Goal: Task Accomplishment & Management: Complete application form

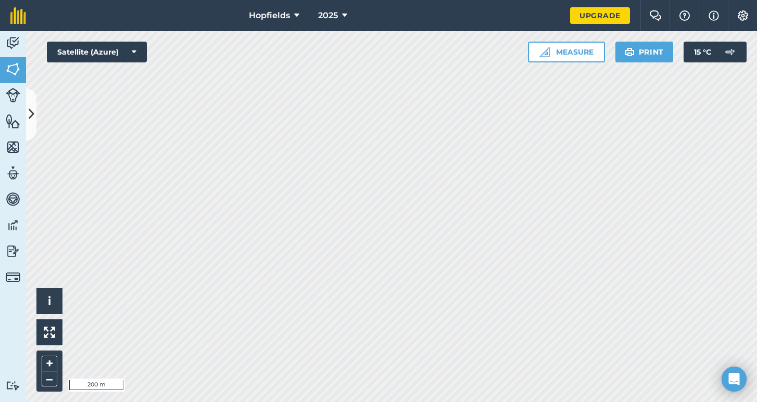
click at [11, 70] on img at bounding box center [13, 69] width 15 height 16
click at [31, 108] on icon at bounding box center [32, 114] width 6 height 18
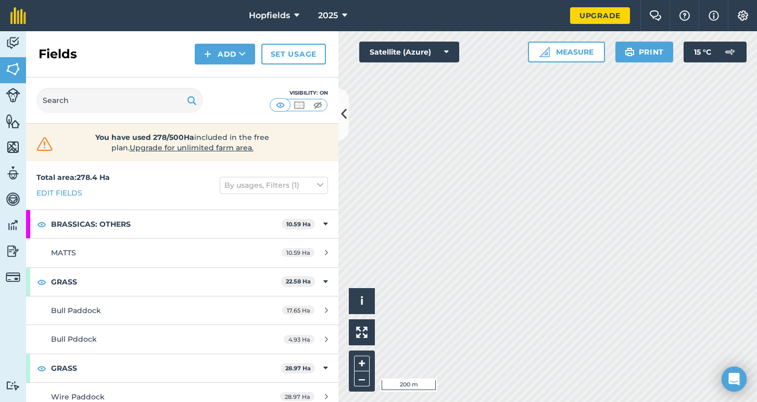
click at [233, 58] on button "Add" at bounding box center [225, 54] width 60 height 21
click at [217, 77] on link "Draw" at bounding box center [224, 77] width 57 height 23
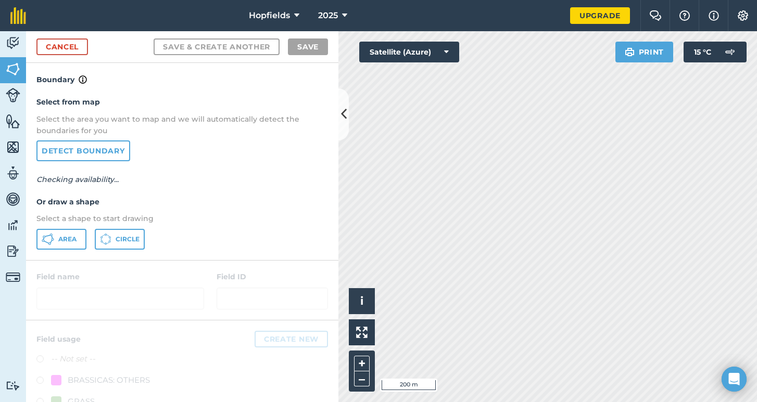
click at [51, 229] on button "Area" at bounding box center [61, 239] width 50 height 21
click at [336, 175] on div "Activity Fields Livestock Features Maps Team Vehicles Data Reporting Billing Tu…" at bounding box center [378, 216] width 757 height 371
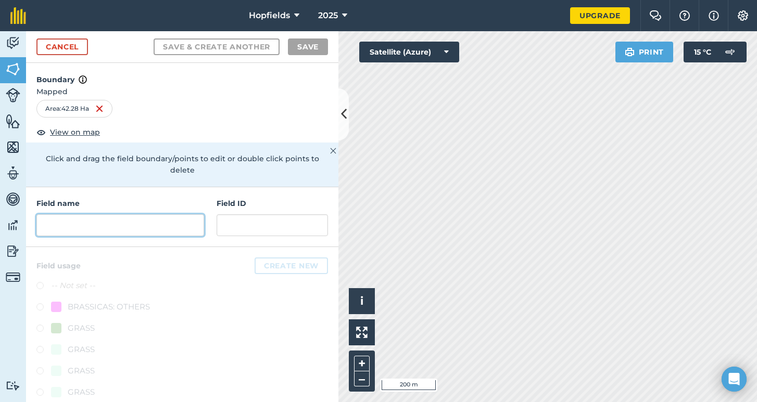
click at [119, 214] on input "text" at bounding box center [120, 225] width 168 height 22
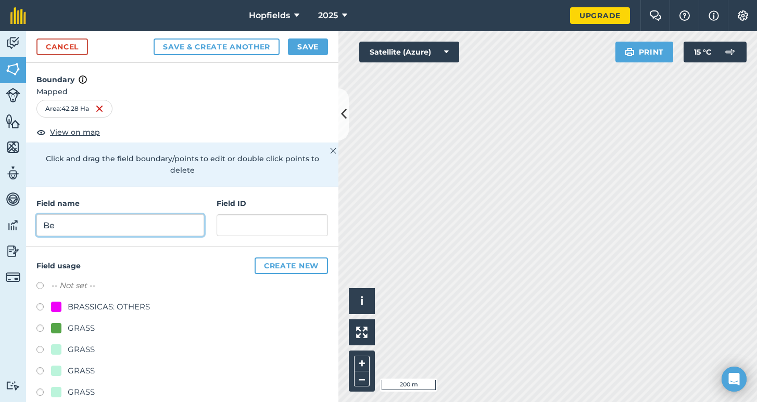
type input "B"
type input "Behind Darryls"
click at [267, 258] on button "Create new" at bounding box center [291, 266] width 73 height 17
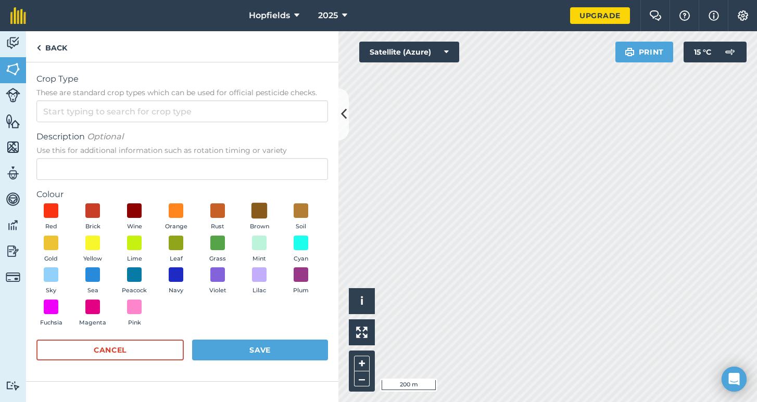
click at [261, 210] on span at bounding box center [259, 211] width 16 height 16
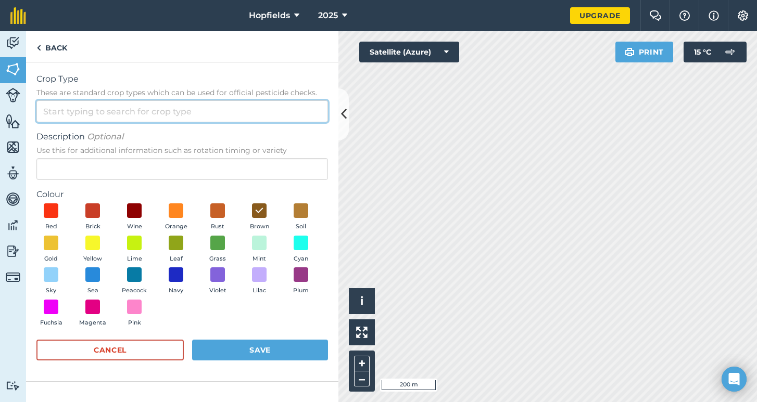
click at [127, 120] on input "Crop Type These are standard crop types which can be used for official pesticid…" at bounding box center [182, 111] width 292 height 22
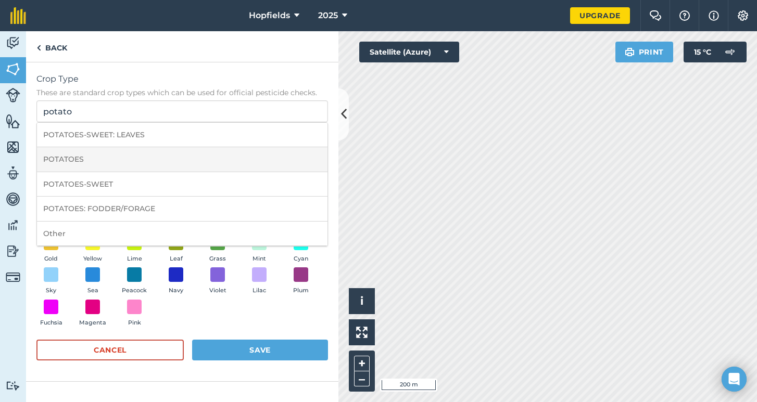
click at [118, 166] on li "POTATOES" at bounding box center [182, 159] width 290 height 24
type input "POTATOES"
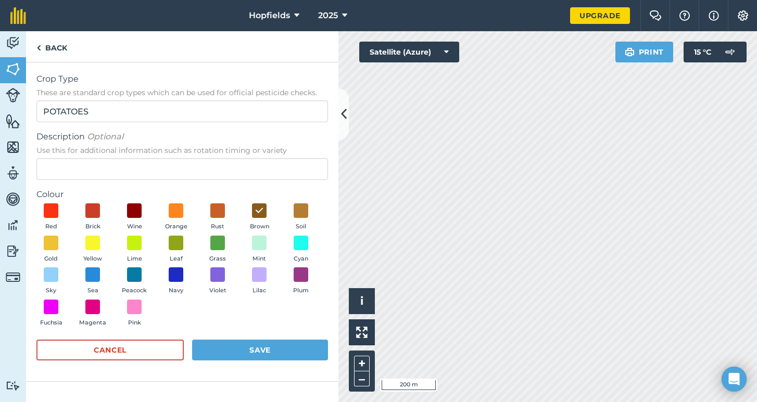
click at [236, 345] on button "Save" at bounding box center [260, 350] width 136 height 21
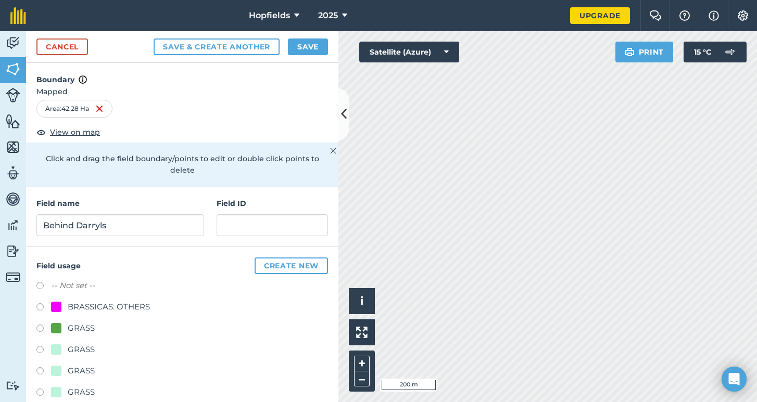
click at [307, 53] on button "Save" at bounding box center [308, 47] width 40 height 17
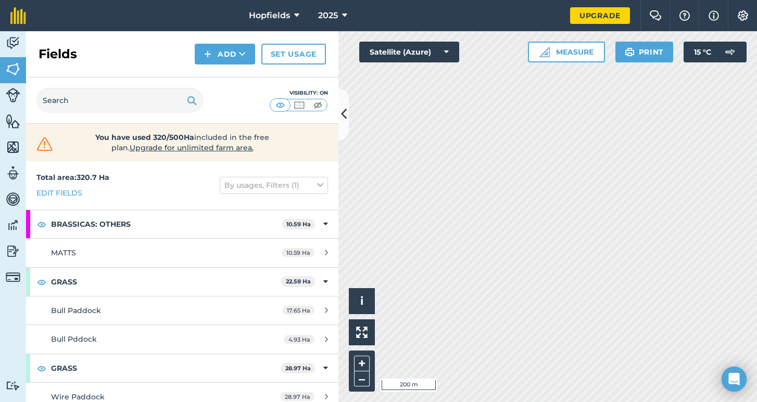
click at [235, 55] on button "Add" at bounding box center [225, 54] width 60 height 21
click at [232, 75] on link "Draw" at bounding box center [224, 77] width 57 height 23
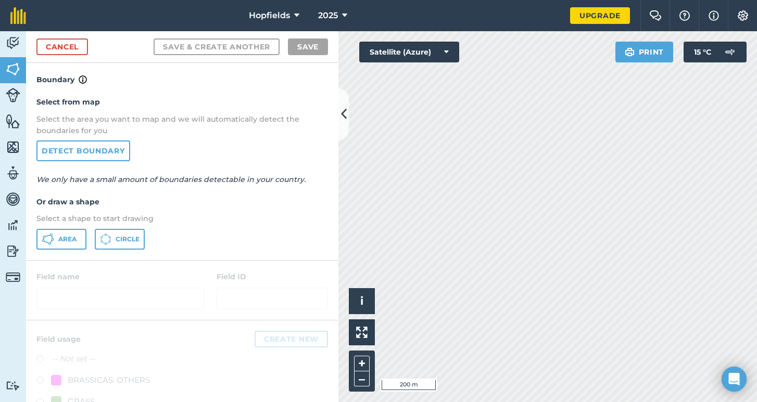
click at [47, 235] on icon at bounding box center [48, 236] width 6 height 2
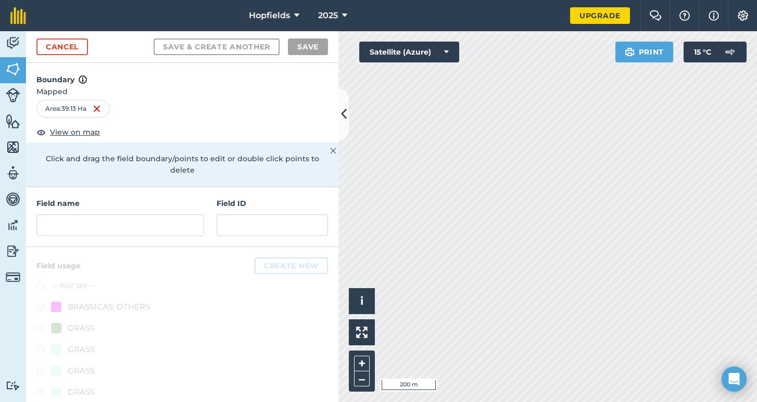
click at [102, 231] on div "Field name Field ID" at bounding box center [182, 217] width 312 height 60
click at [107, 221] on input "text" at bounding box center [120, 225] width 168 height 22
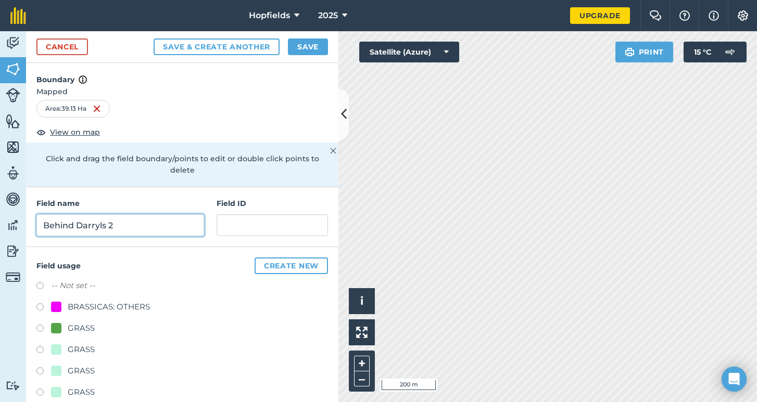
type input "Behind Darryls 2"
click at [293, 258] on button "Create new" at bounding box center [291, 266] width 73 height 17
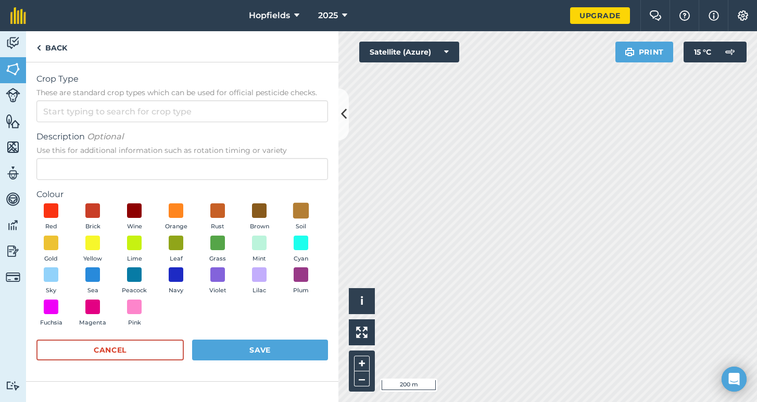
click at [303, 205] on span at bounding box center [301, 211] width 16 height 16
click at [263, 207] on span at bounding box center [259, 211] width 16 height 16
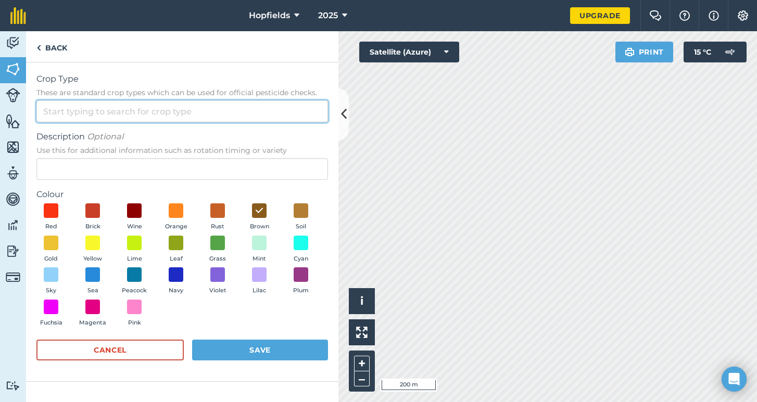
click at [170, 110] on input "Crop Type These are standard crop types which can be used for official pesticid…" at bounding box center [182, 111] width 292 height 22
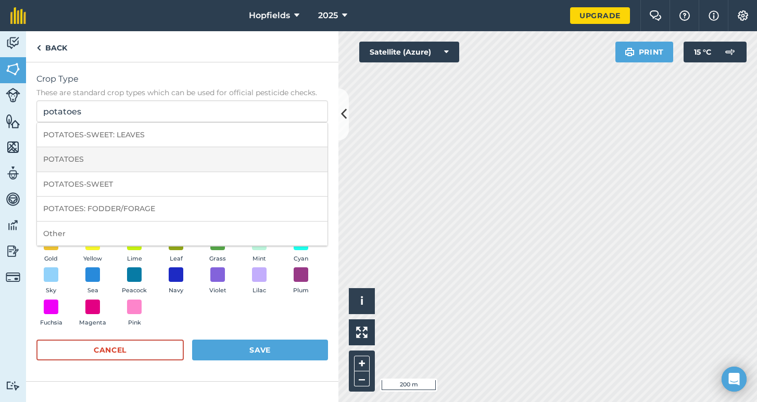
click at [111, 160] on li "POTATOES" at bounding box center [182, 159] width 290 height 24
type input "POTATOES"
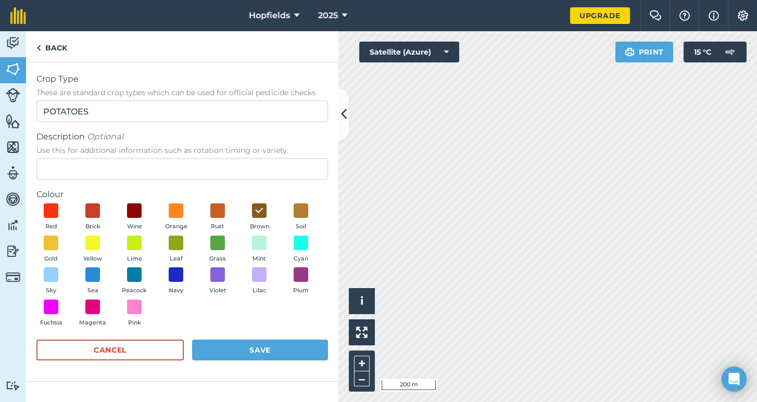
click at [237, 355] on button "Save" at bounding box center [260, 350] width 136 height 21
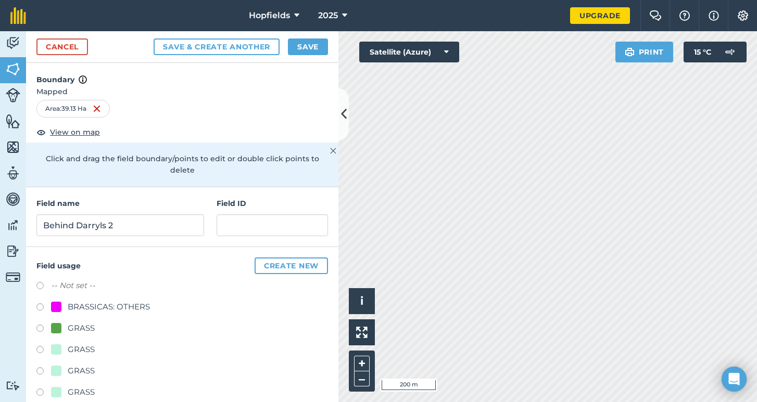
click at [309, 51] on button "Save" at bounding box center [308, 47] width 40 height 17
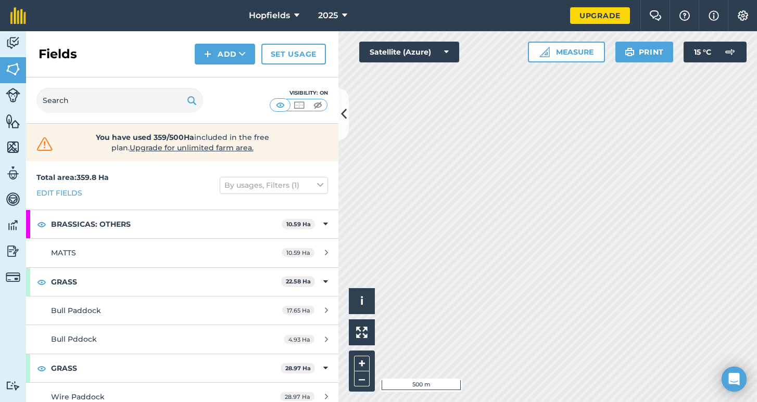
click at [230, 60] on button "Add" at bounding box center [225, 54] width 60 height 21
click at [221, 85] on link "Draw" at bounding box center [224, 77] width 57 height 23
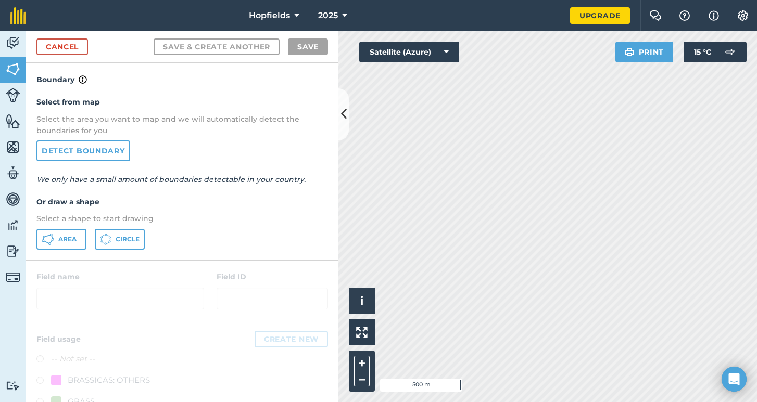
click at [69, 231] on button "Area" at bounding box center [61, 239] width 50 height 21
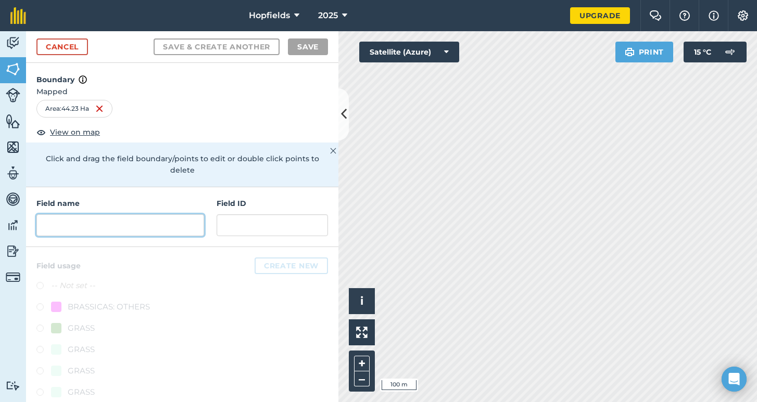
click at [159, 214] on input "text" at bounding box center [120, 225] width 168 height 22
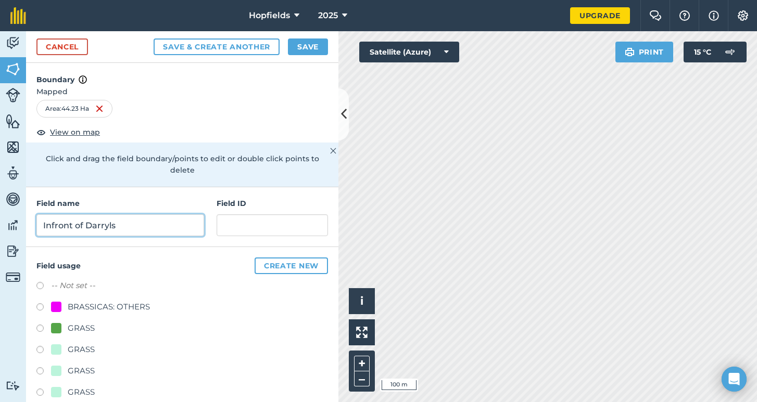
type input "Infront of Darryls"
click at [310, 258] on button "Create new" at bounding box center [291, 266] width 73 height 17
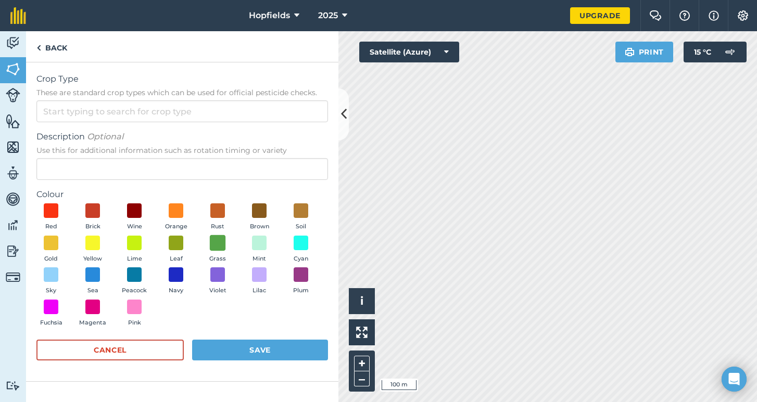
click at [211, 241] on span at bounding box center [218, 243] width 16 height 16
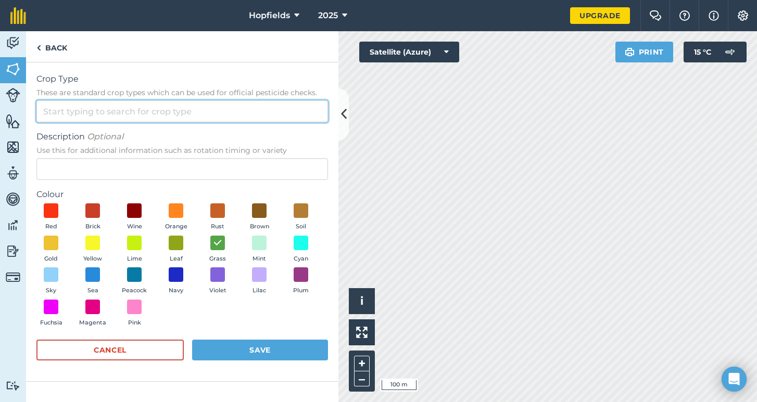
click at [220, 102] on input "Crop Type These are standard crop types which can be used for official pesticid…" at bounding box center [182, 111] width 292 height 22
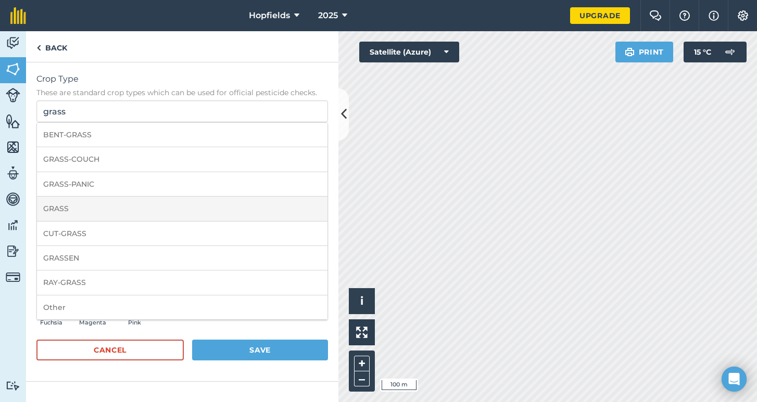
click at [98, 207] on li "GRASS" at bounding box center [182, 209] width 290 height 24
type input "GRASS"
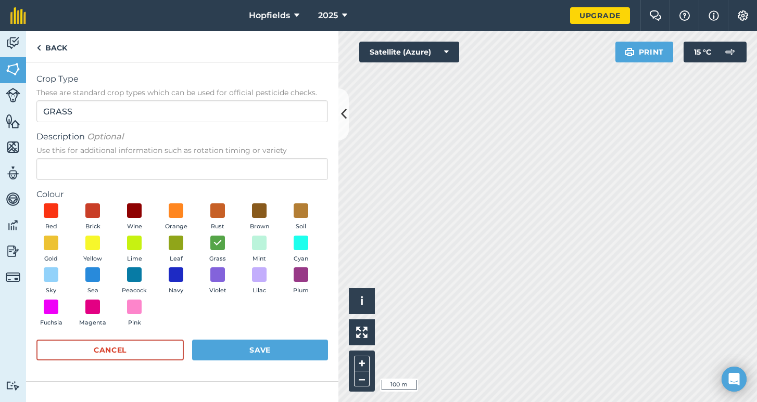
click at [309, 346] on button "Save" at bounding box center [260, 350] width 136 height 21
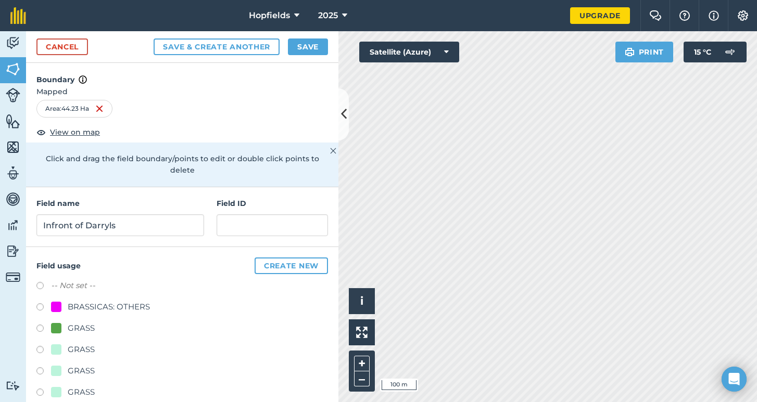
click at [313, 53] on button "Save" at bounding box center [308, 47] width 40 height 17
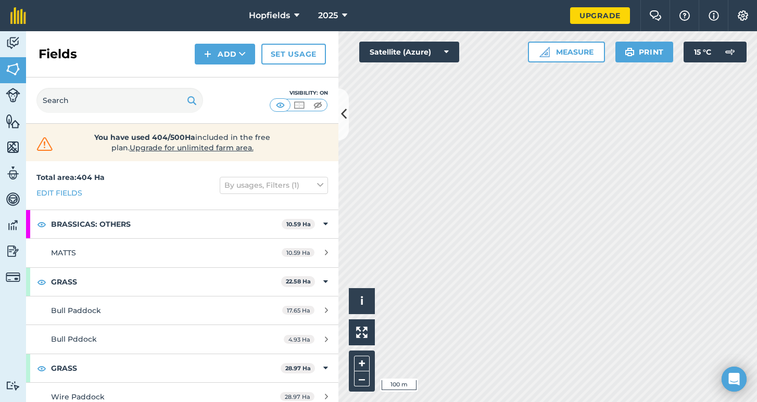
click at [234, 54] on button "Add" at bounding box center [225, 54] width 60 height 21
click at [230, 78] on link "Draw" at bounding box center [224, 77] width 57 height 23
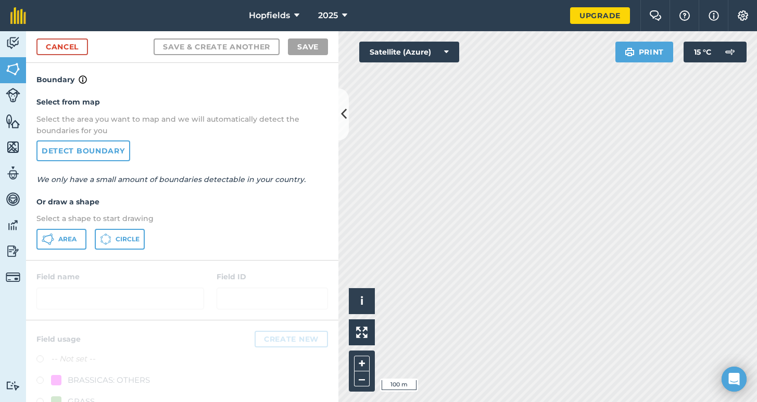
click at [81, 234] on button "Area" at bounding box center [61, 239] width 50 height 21
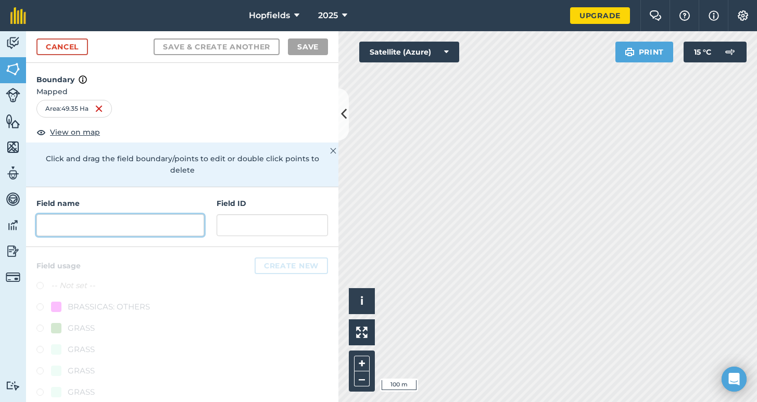
click at [108, 214] on input "text" at bounding box center [120, 225] width 168 height 22
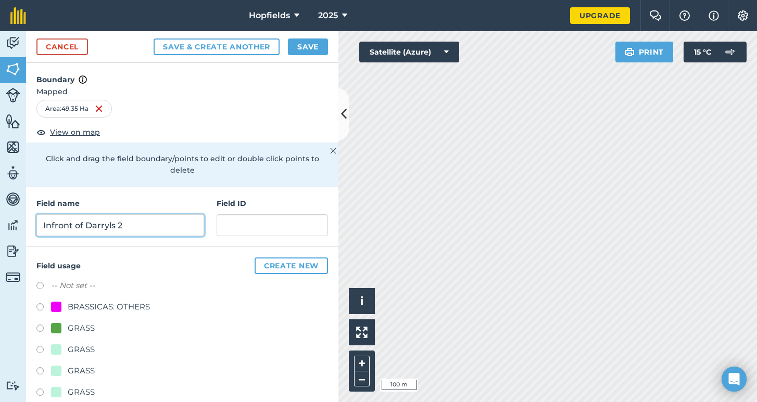
type input "Infront of Darryls 2"
click at [286, 260] on button "Create new" at bounding box center [291, 266] width 73 height 17
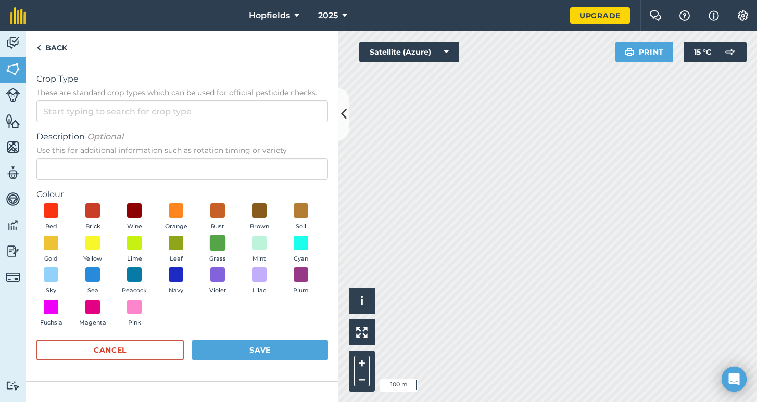
click at [221, 242] on span at bounding box center [218, 243] width 16 height 16
click at [181, 117] on input "Crop Type These are standard crop types which can be used for official pesticid…" at bounding box center [182, 111] width 292 height 22
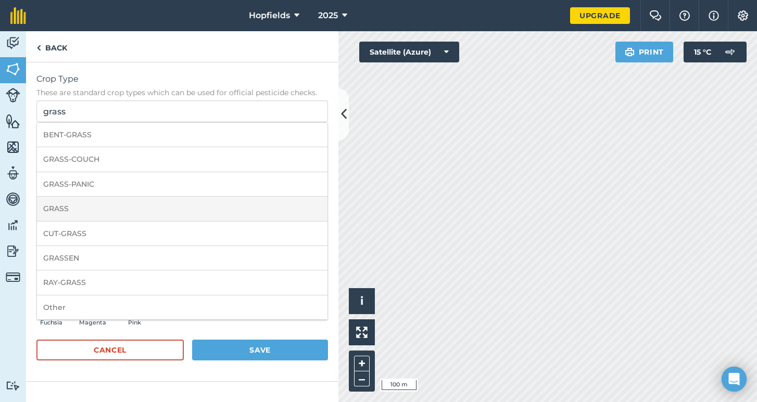
click at [90, 205] on li "GRASS" at bounding box center [182, 209] width 290 height 24
type input "GRASS"
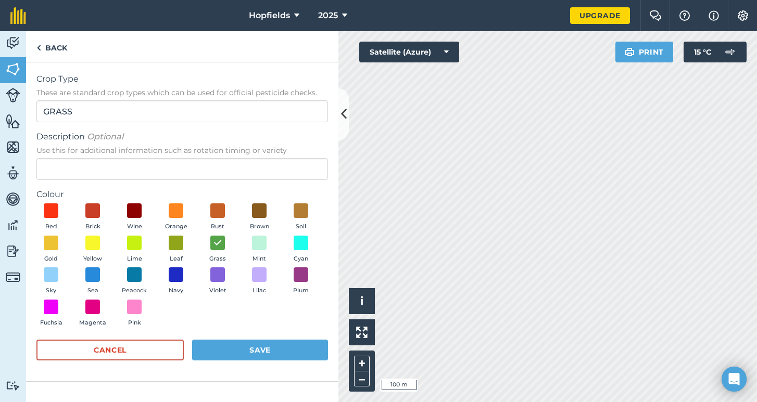
click at [295, 350] on button "Save" at bounding box center [260, 350] width 136 height 21
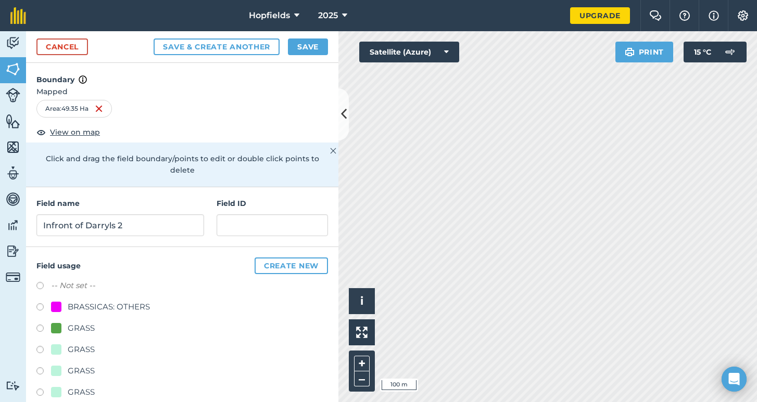
click at [300, 47] on button "Save" at bounding box center [308, 47] width 40 height 17
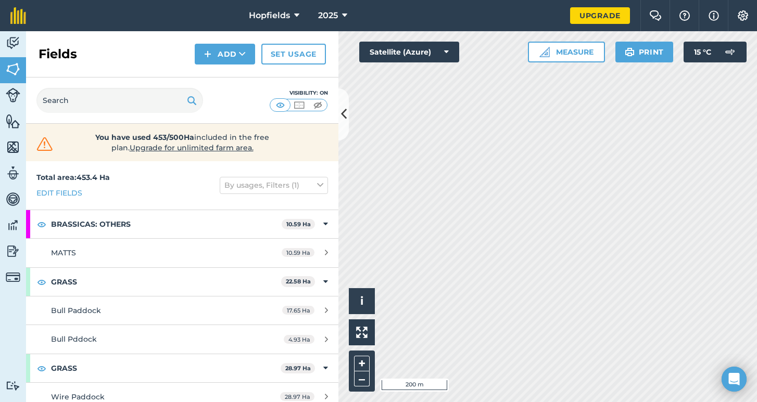
click at [234, 54] on button "Add" at bounding box center [225, 54] width 60 height 21
click at [227, 77] on link "Draw" at bounding box center [224, 77] width 57 height 23
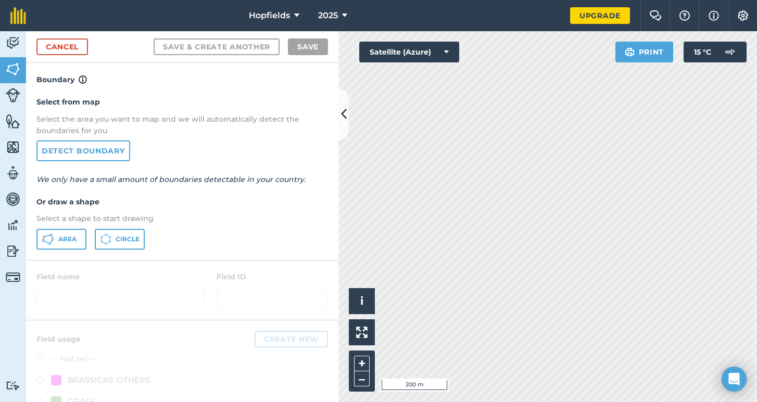
click at [64, 235] on span "Area" at bounding box center [67, 239] width 18 height 8
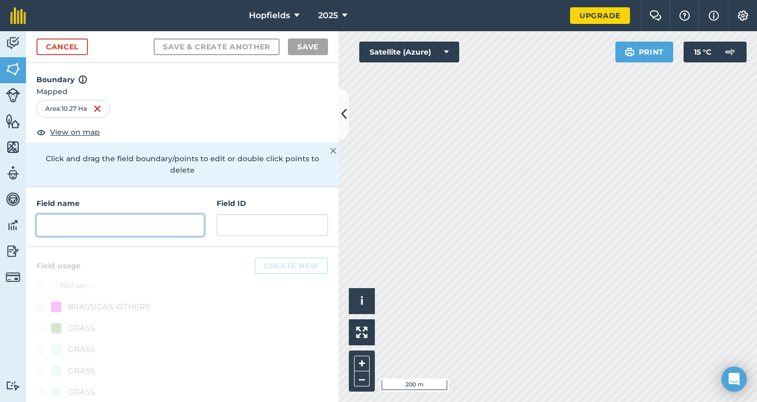
click at [142, 214] on input "text" at bounding box center [120, 225] width 168 height 22
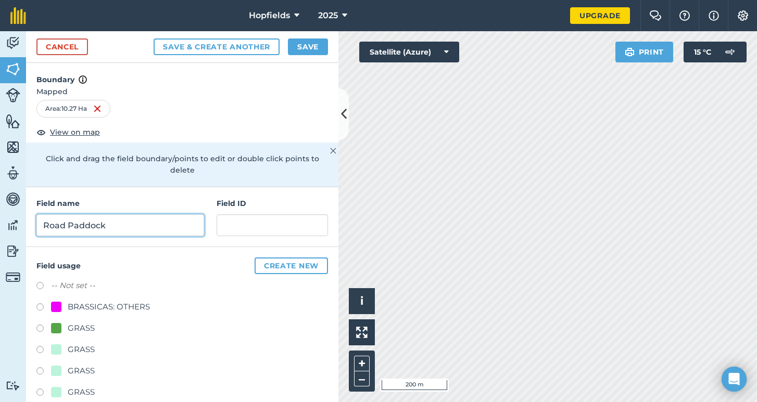
type input "Road Paddock"
click at [295, 258] on button "Create new" at bounding box center [291, 266] width 73 height 17
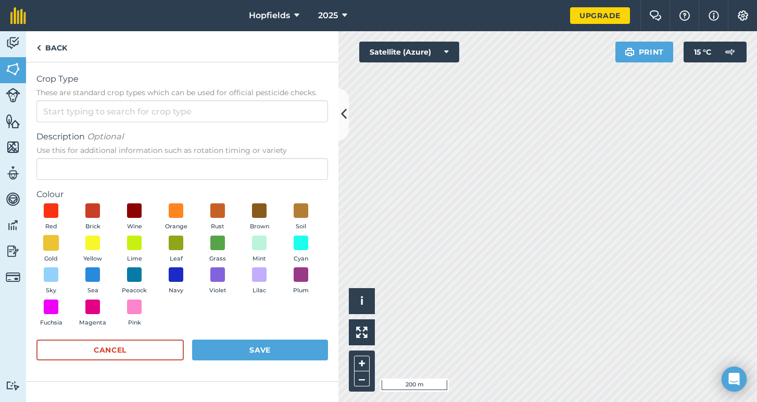
click at [50, 242] on span at bounding box center [51, 243] width 16 height 16
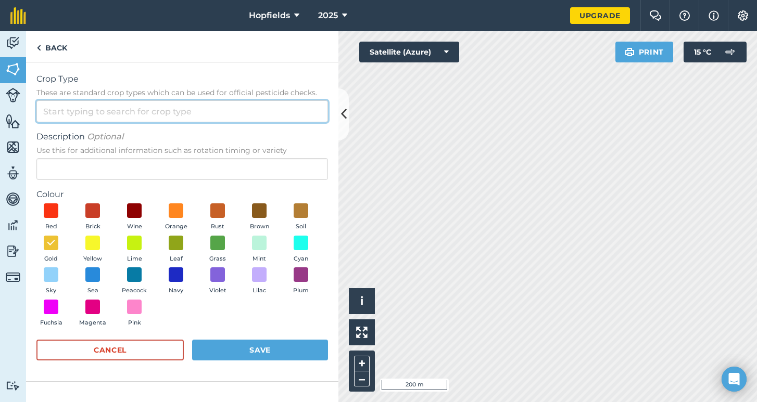
click at [134, 111] on input "Crop Type These are standard crop types which can be used for official pesticid…" at bounding box center [182, 111] width 292 height 22
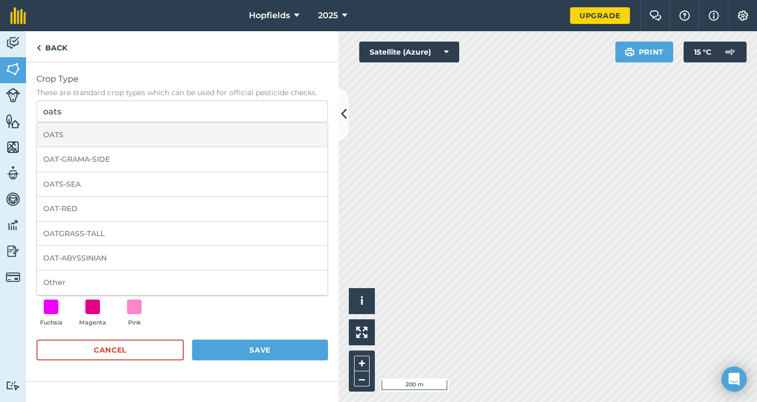
click at [95, 133] on li "OATS" at bounding box center [182, 135] width 290 height 24
type input "OATS"
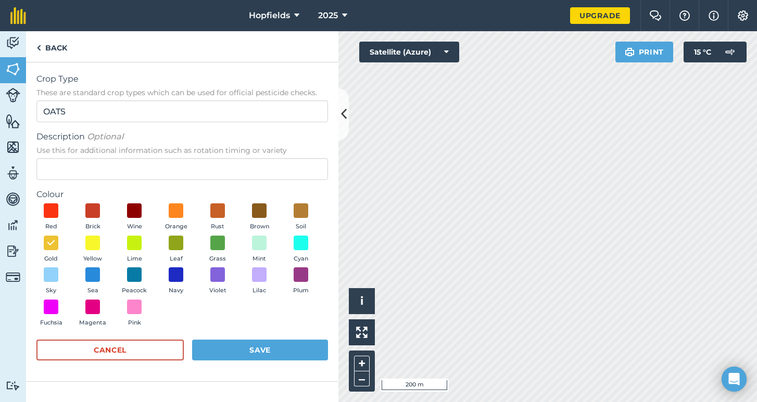
click at [222, 343] on button "Save" at bounding box center [260, 350] width 136 height 21
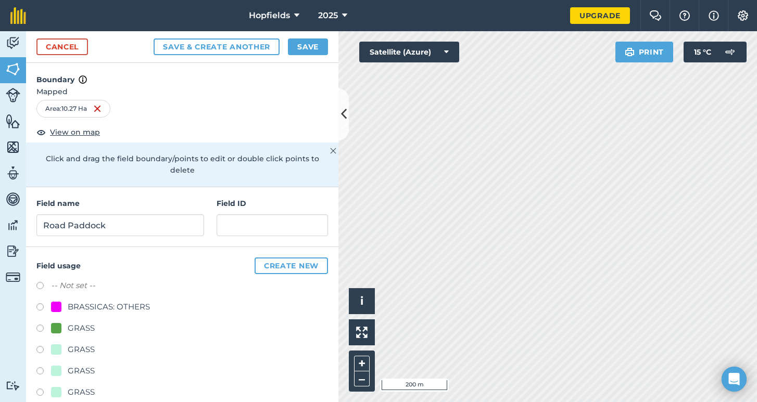
click at [320, 42] on button "Save" at bounding box center [308, 47] width 40 height 17
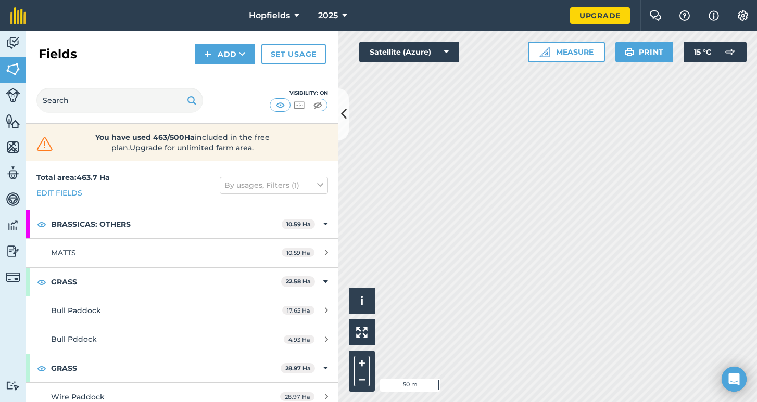
click at [211, 51] on img at bounding box center [207, 54] width 7 height 12
click at [216, 73] on link "Draw" at bounding box center [224, 77] width 57 height 23
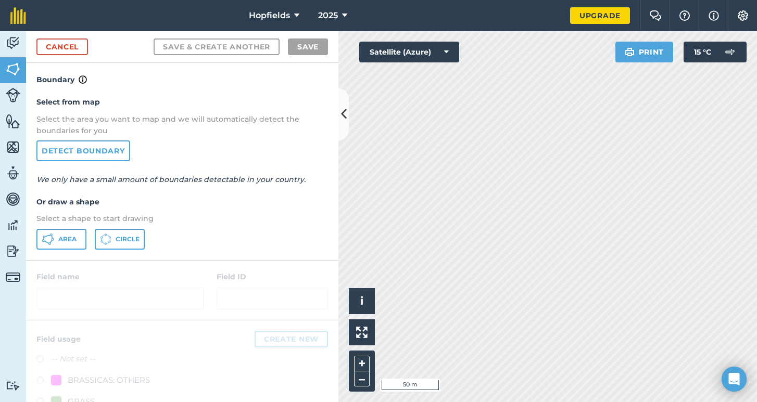
click at [66, 231] on button "Area" at bounding box center [61, 239] width 50 height 21
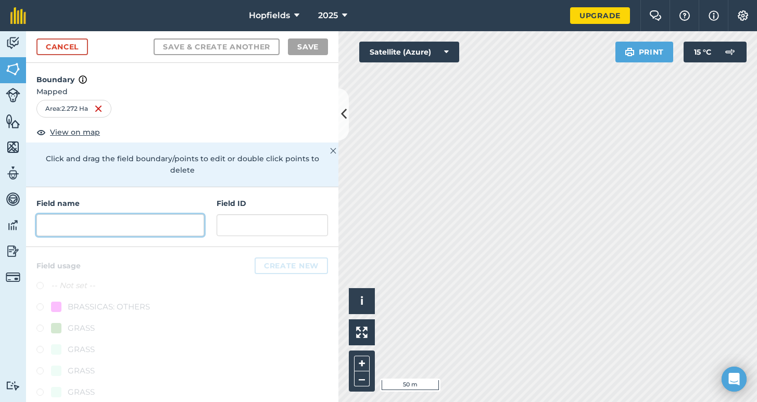
click at [167, 214] on input "text" at bounding box center [120, 225] width 168 height 22
type input "M"
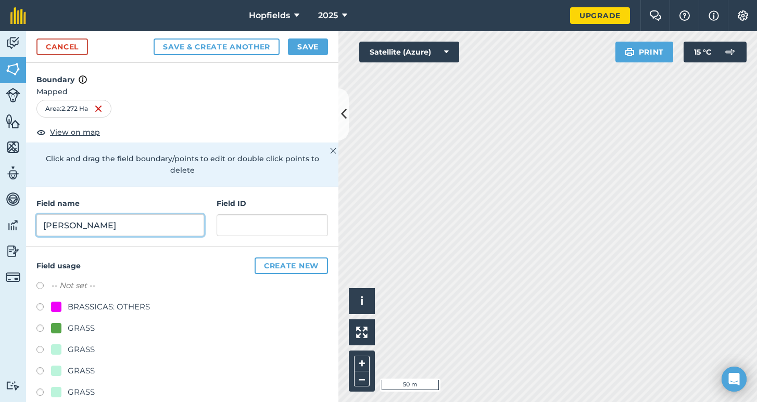
type input "[PERSON_NAME]"
click at [253, 258] on h4 "Field usage Create new" at bounding box center [182, 266] width 292 height 17
click at [263, 258] on button "Create new" at bounding box center [291, 266] width 73 height 17
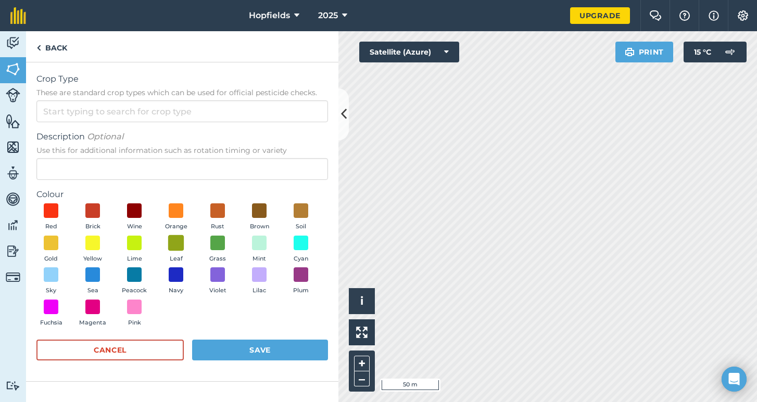
click at [171, 243] on span at bounding box center [176, 243] width 16 height 16
click at [305, 244] on span at bounding box center [301, 243] width 16 height 16
click at [183, 114] on input "Crop Type These are standard crop types which can be used for official pesticid…" at bounding box center [182, 111] width 292 height 22
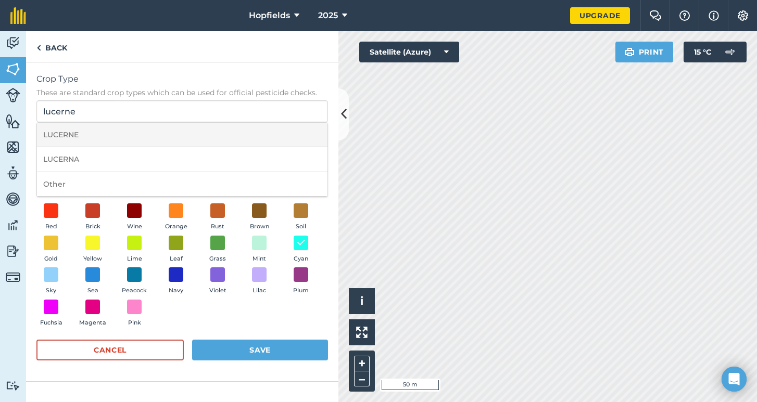
click at [97, 135] on li "LUCERNE" at bounding box center [182, 135] width 290 height 24
type input "LUCERNE"
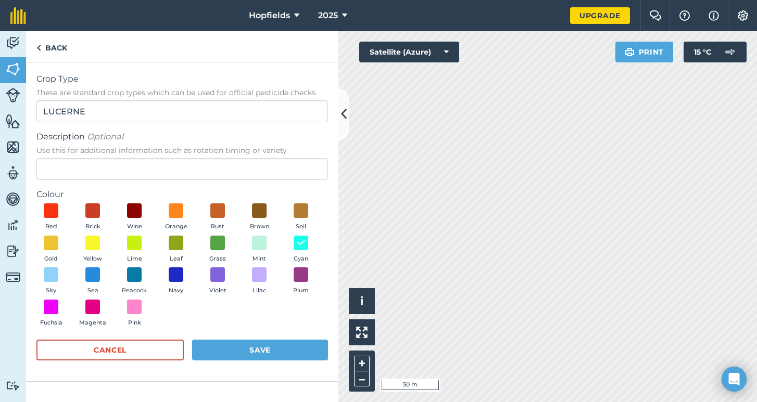
click at [230, 355] on button "Save" at bounding box center [260, 350] width 136 height 21
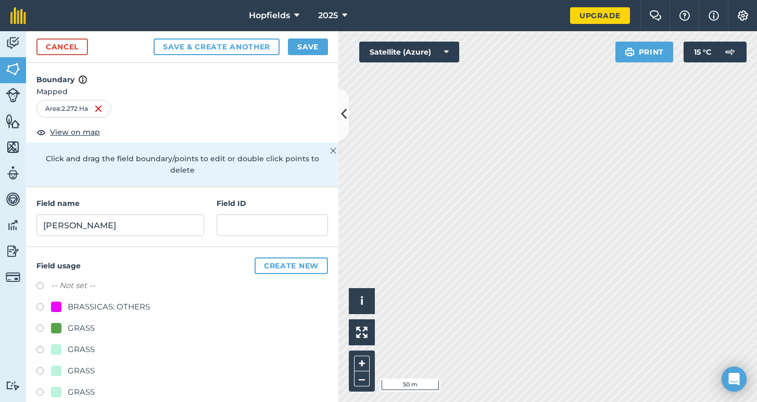
click at [308, 55] on button "Save" at bounding box center [308, 47] width 40 height 17
